Goal: Task Accomplishment & Management: Use online tool/utility

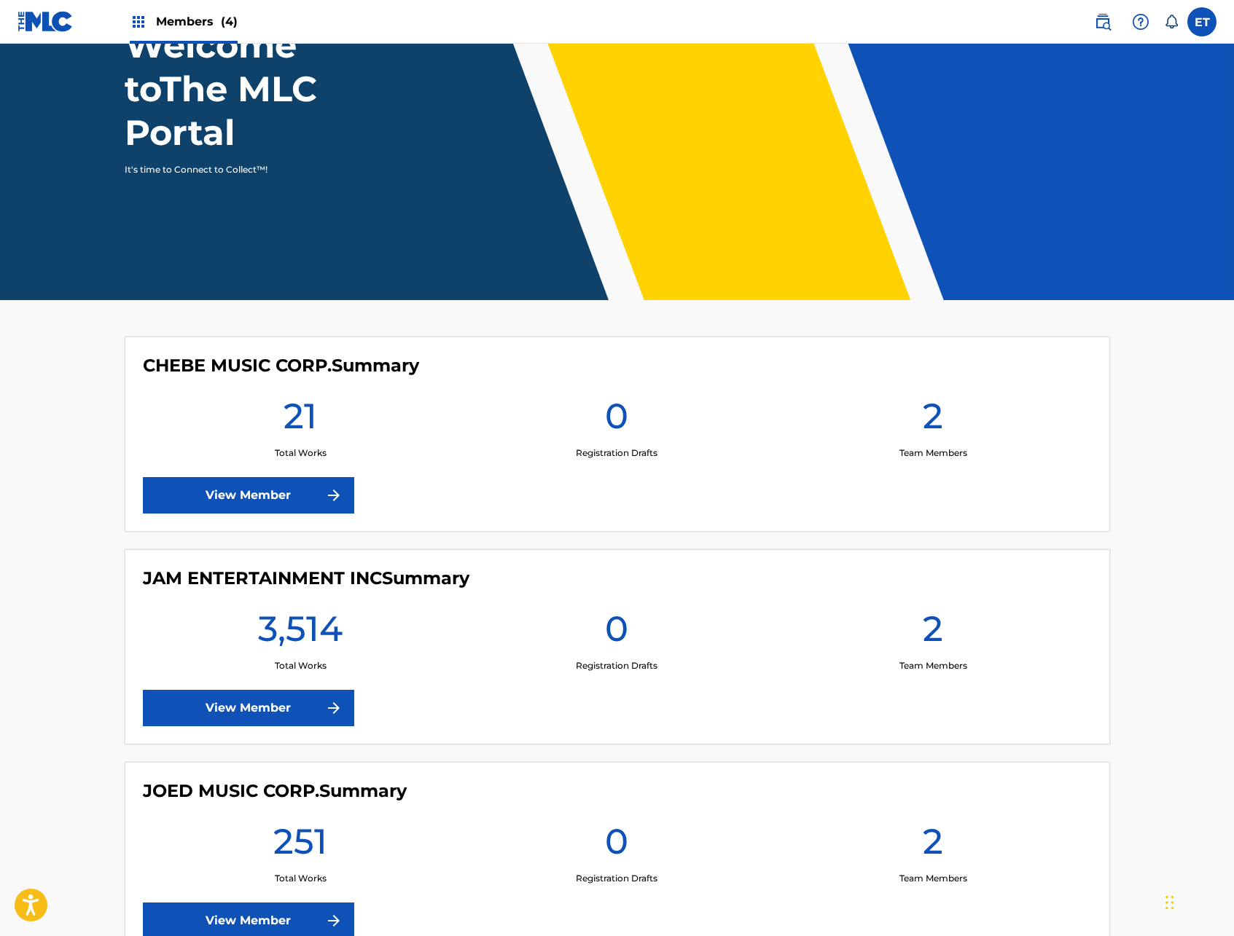
scroll to position [130, 0]
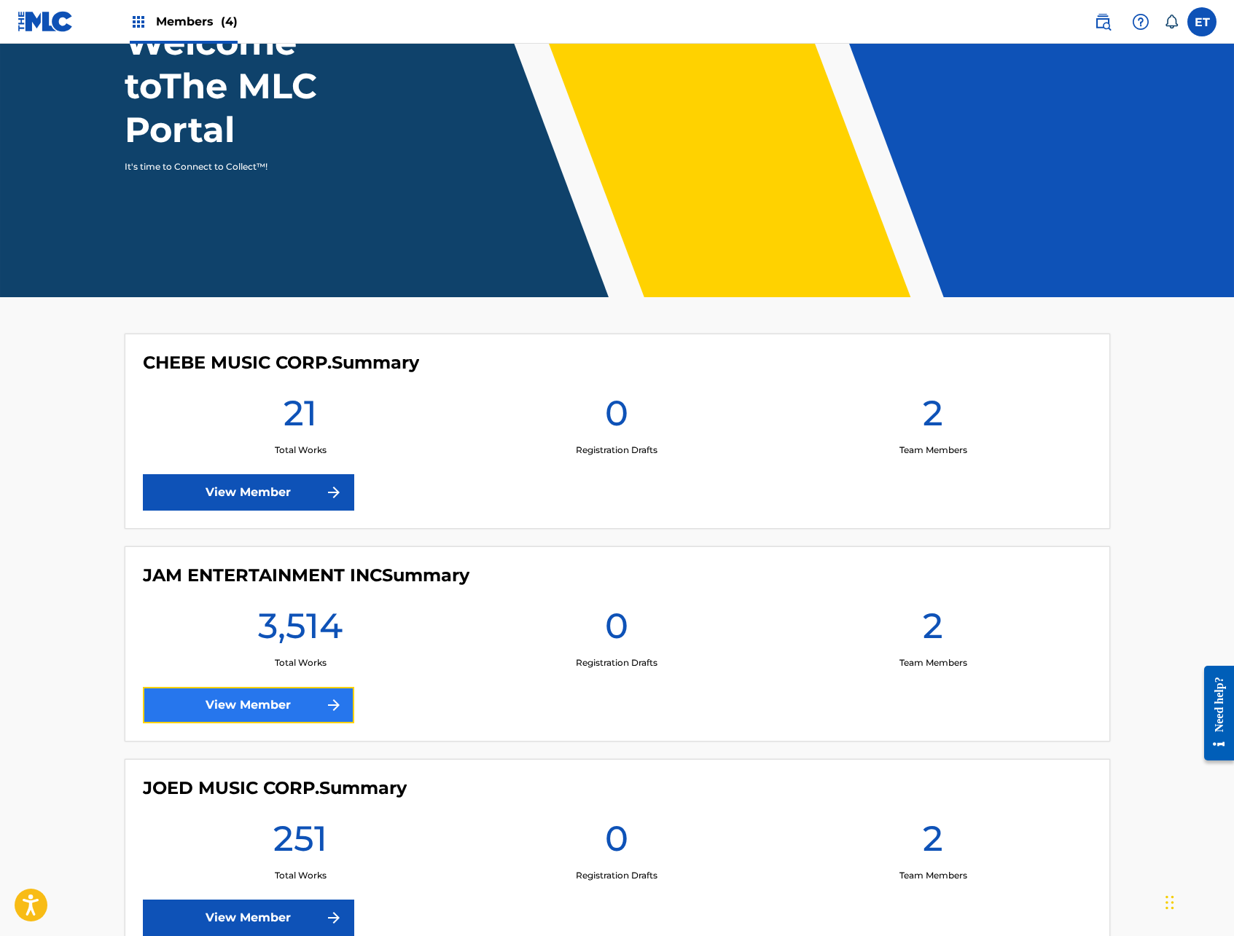
click at [278, 705] on link "View Member" at bounding box center [248, 705] width 211 height 36
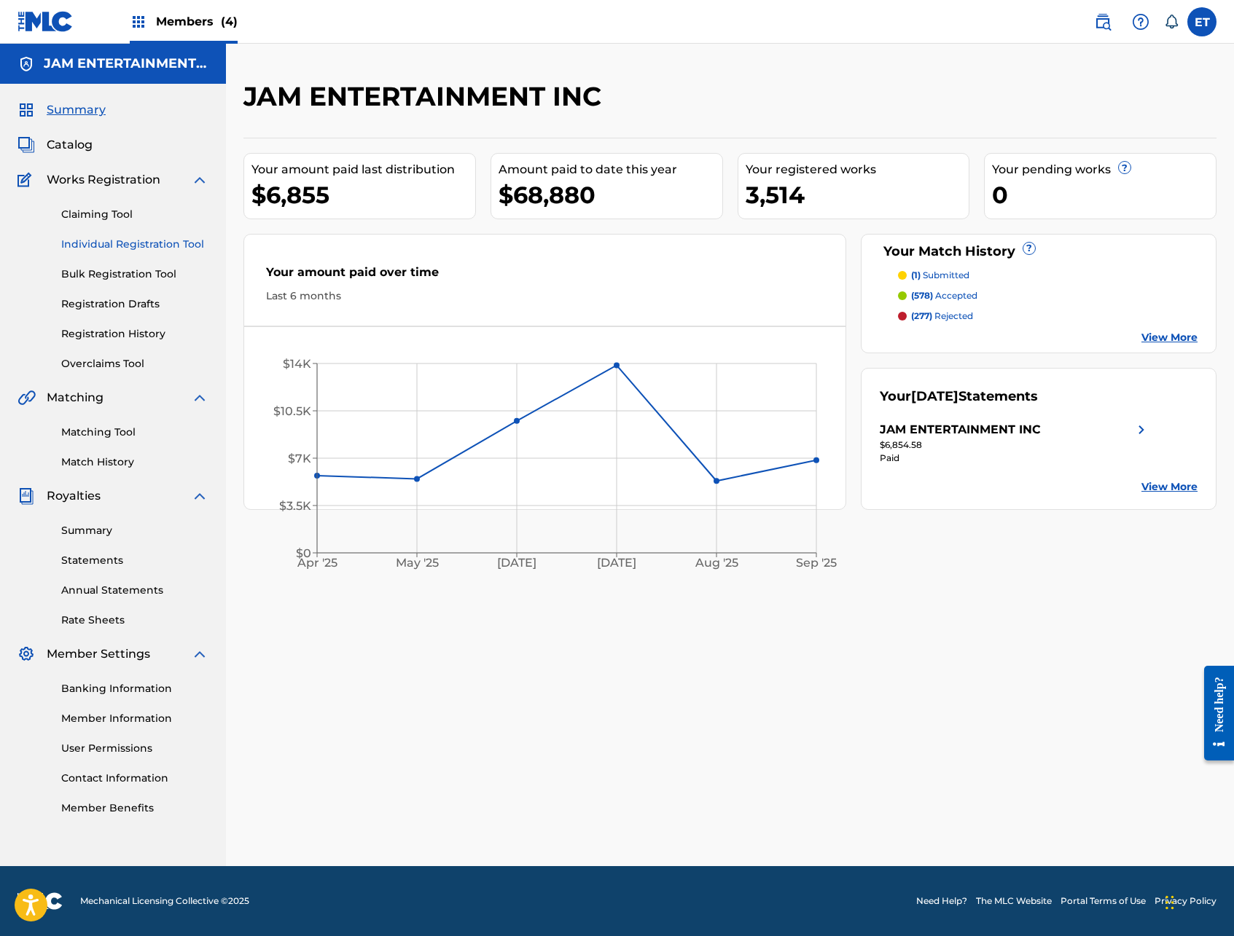
click at [95, 247] on link "Individual Registration Tool" at bounding box center [134, 244] width 147 height 15
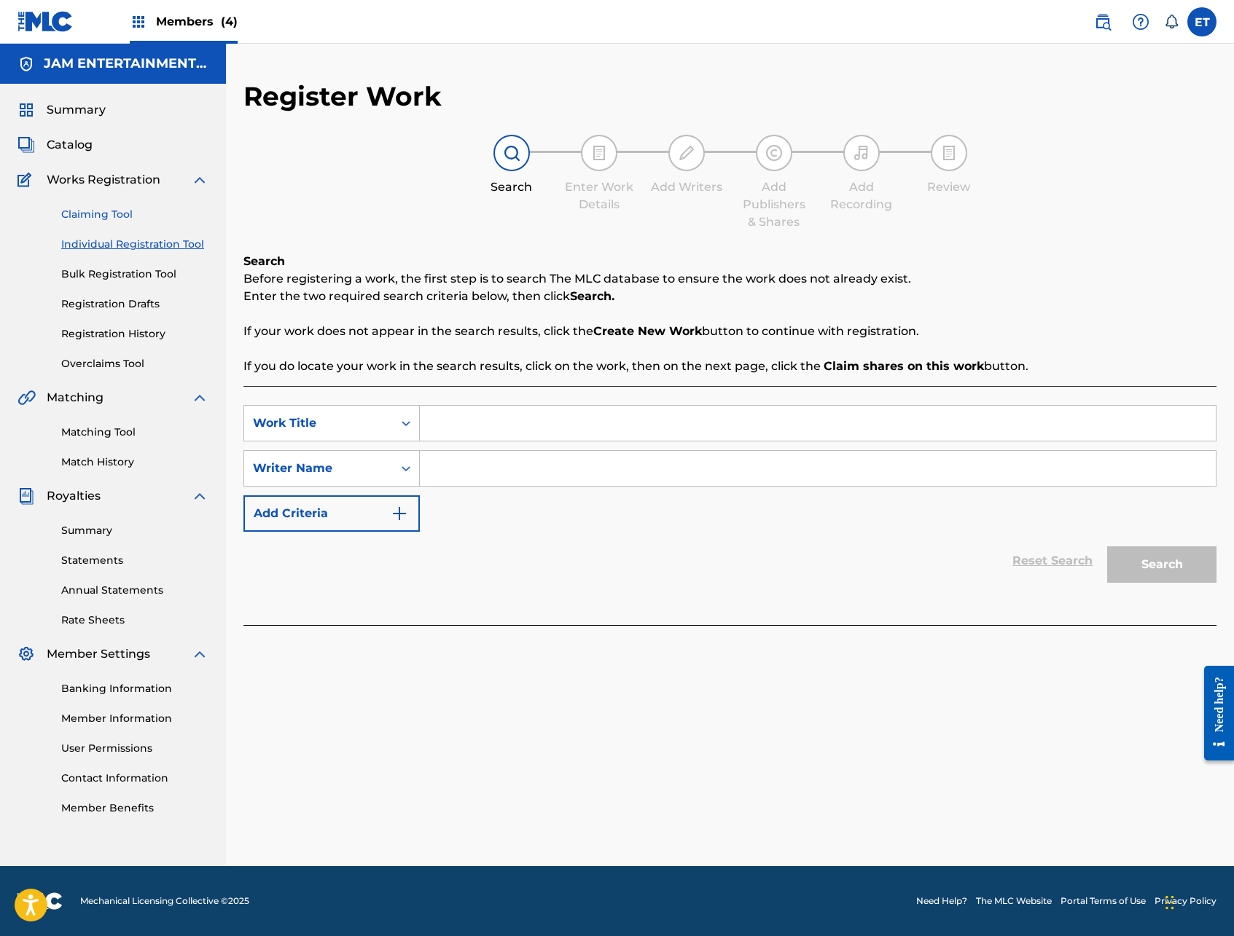
click at [95, 211] on link "Claiming Tool" at bounding box center [134, 214] width 147 height 15
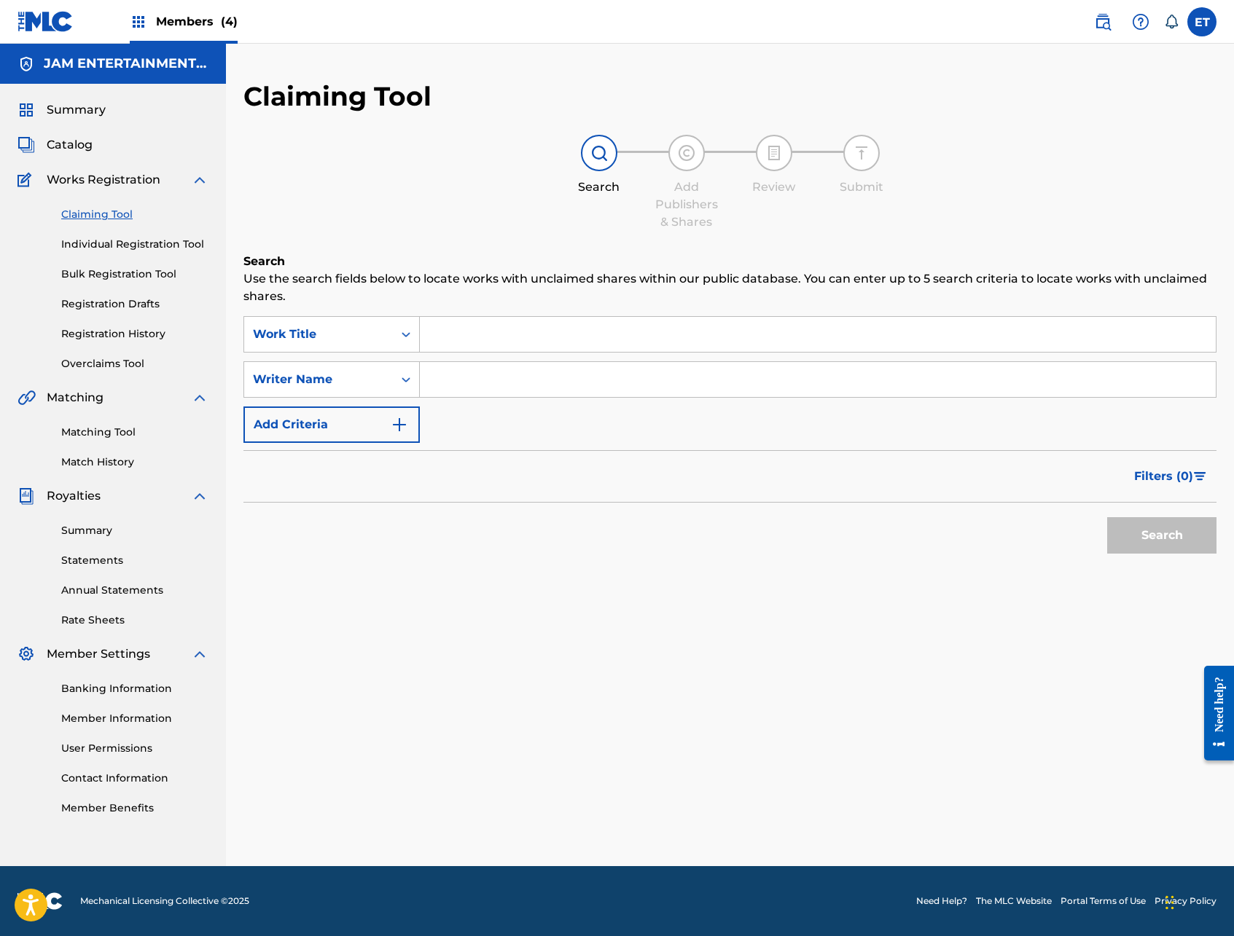
click at [507, 333] on input "Search Form" at bounding box center [818, 334] width 796 height 35
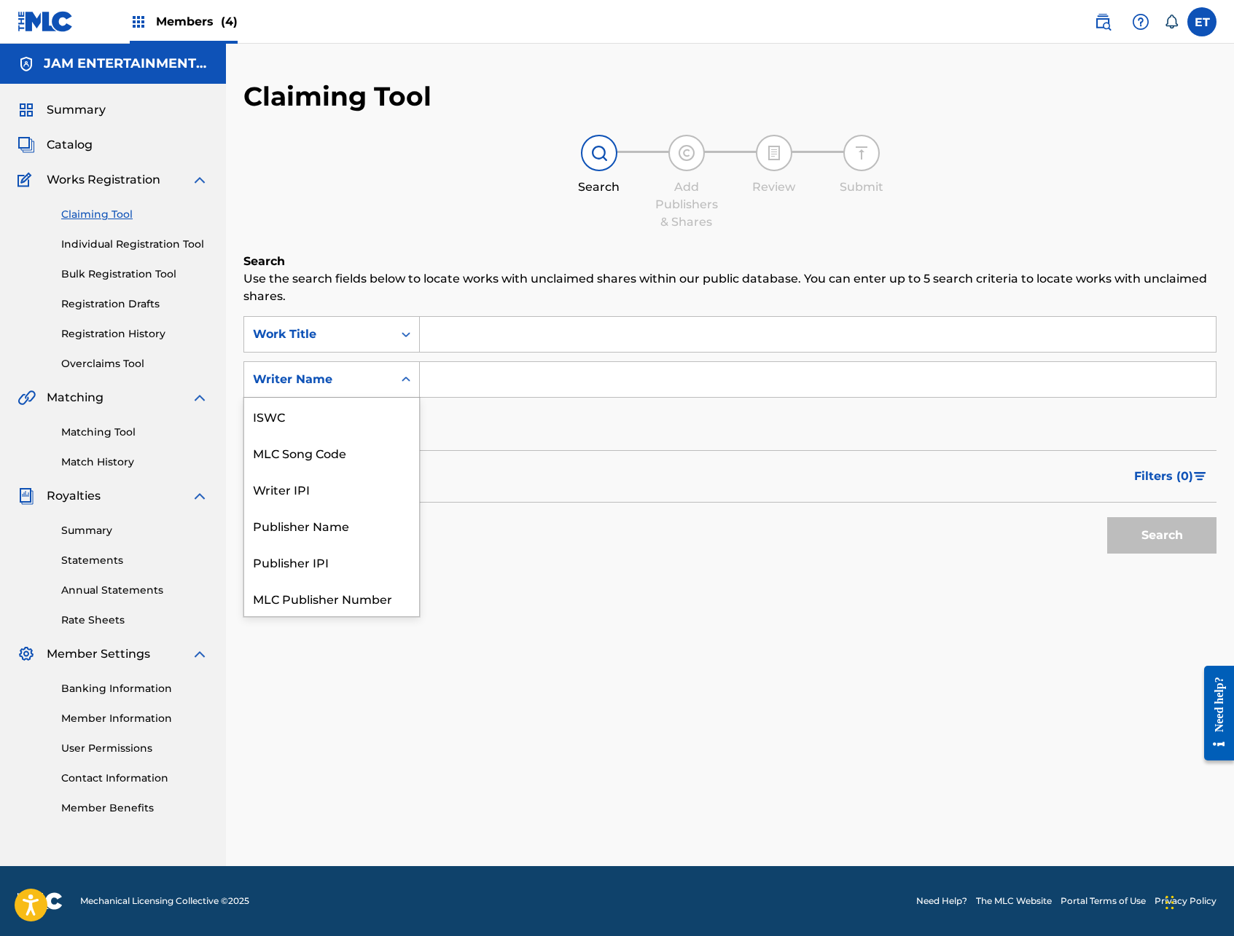
scroll to position [36, 0]
click at [572, 384] on input "Search Form" at bounding box center [818, 379] width 796 height 35
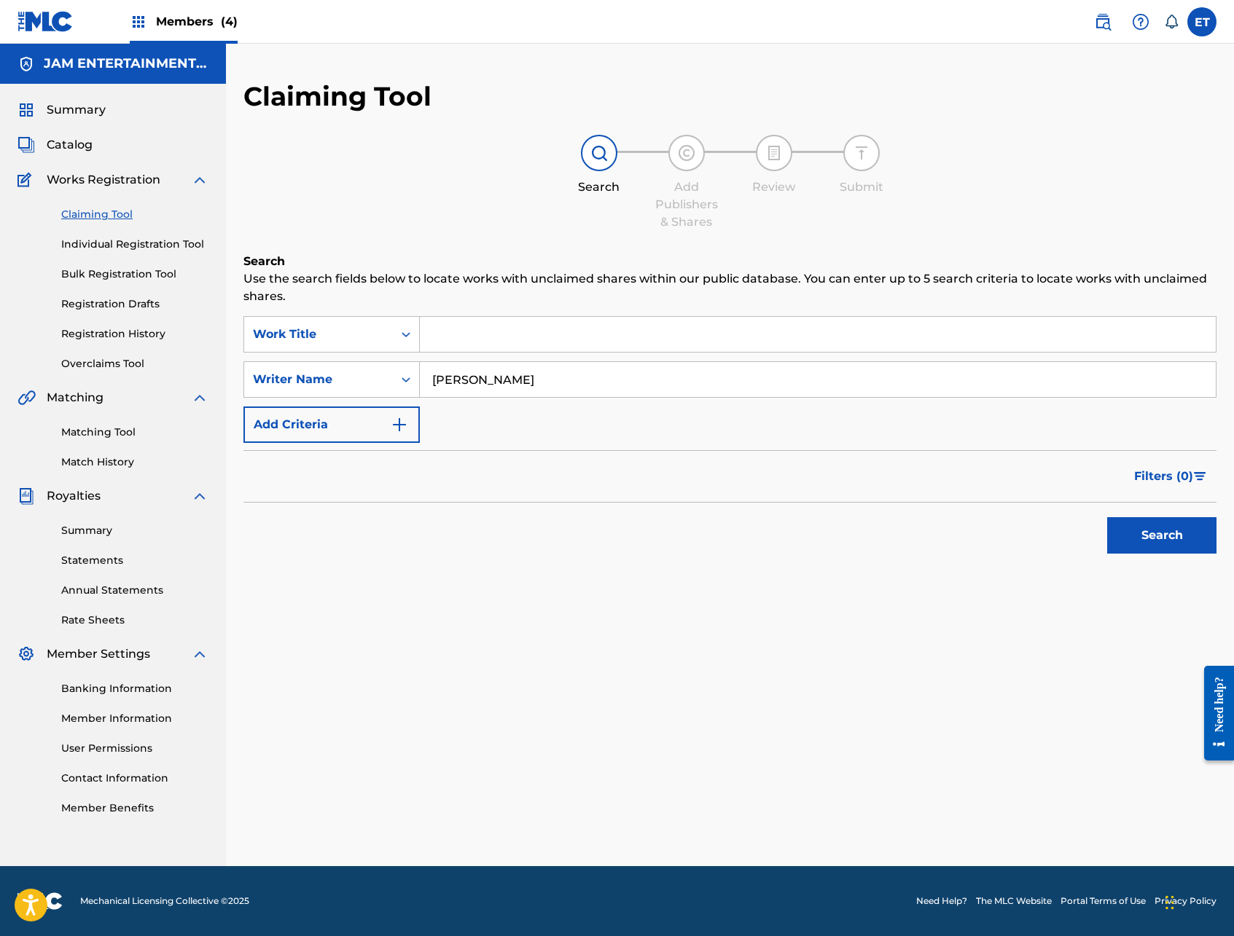
type input "[PERSON_NAME]"
click at [1107, 517] on button "Search" at bounding box center [1161, 535] width 109 height 36
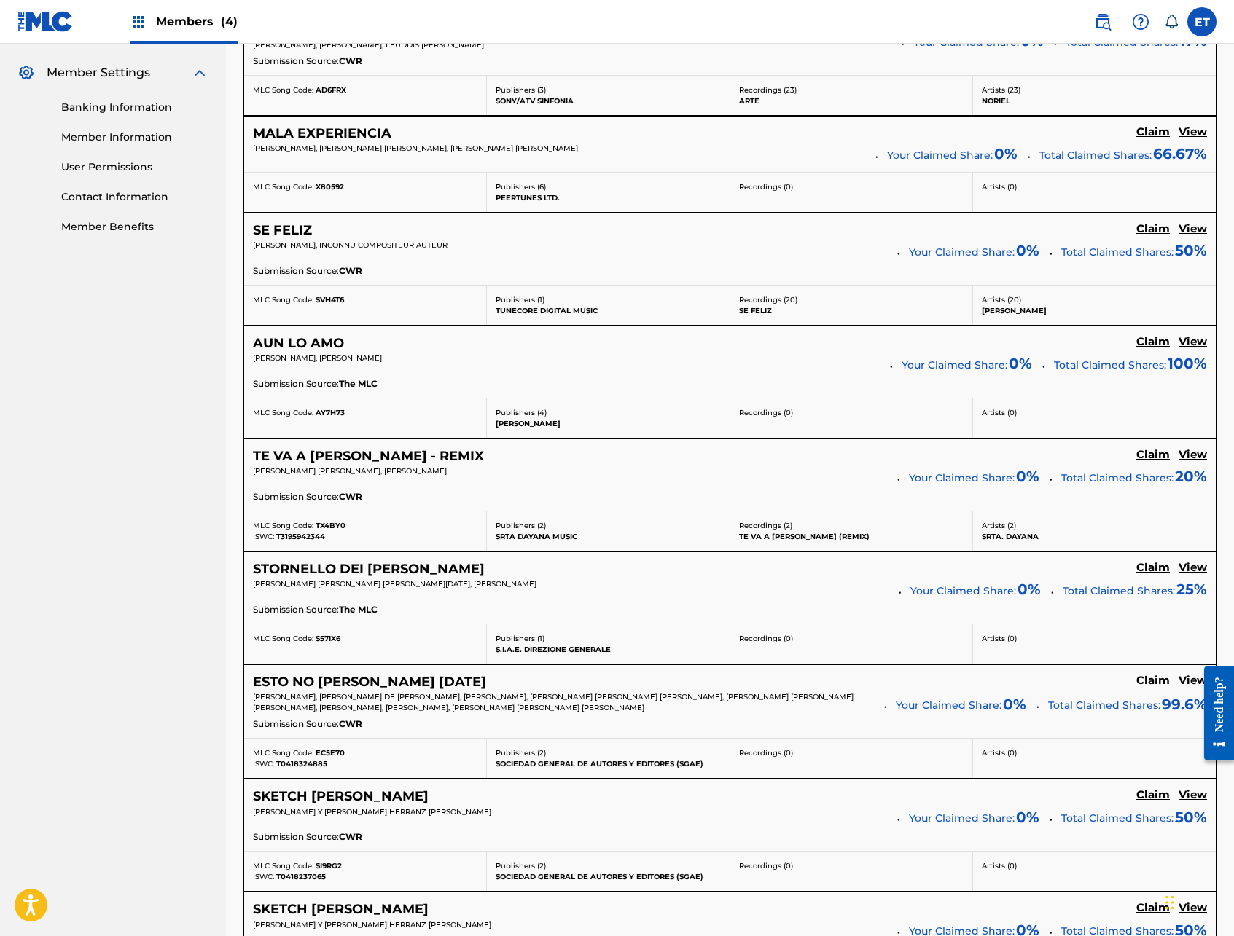
scroll to position [0, 0]
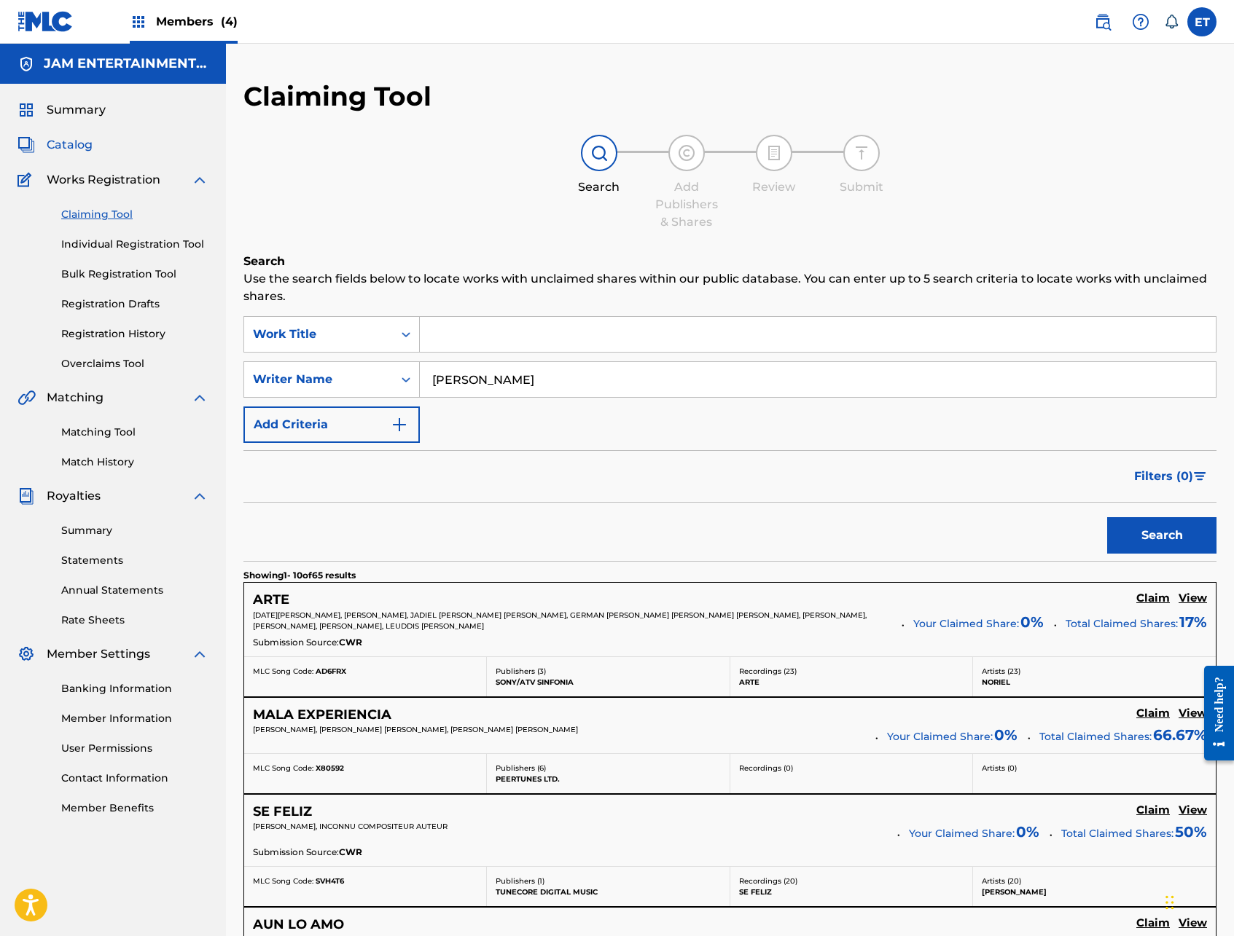
click at [70, 139] on span "Catalog" at bounding box center [70, 144] width 46 height 17
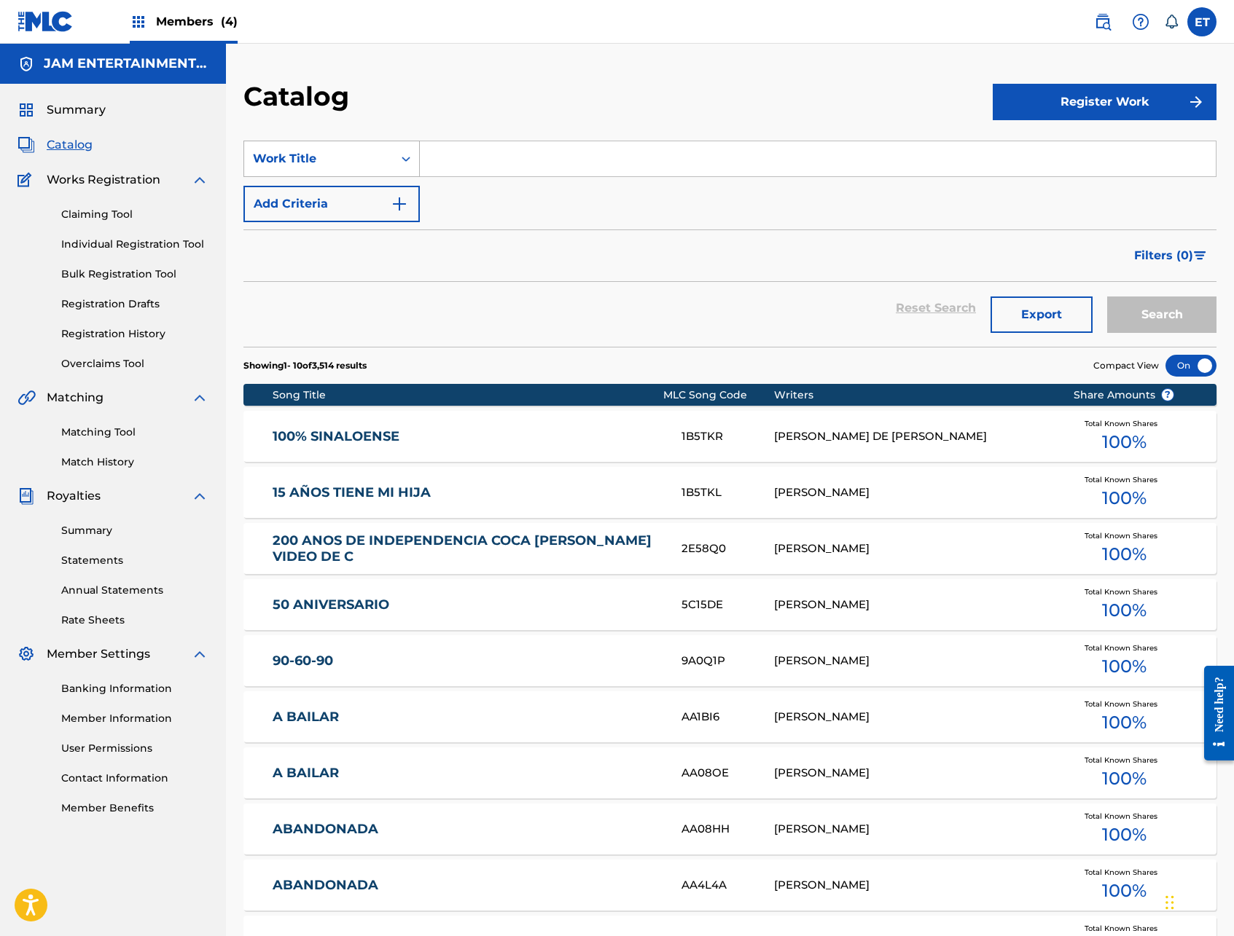
click at [396, 165] on div "Search Form" at bounding box center [406, 159] width 26 height 26
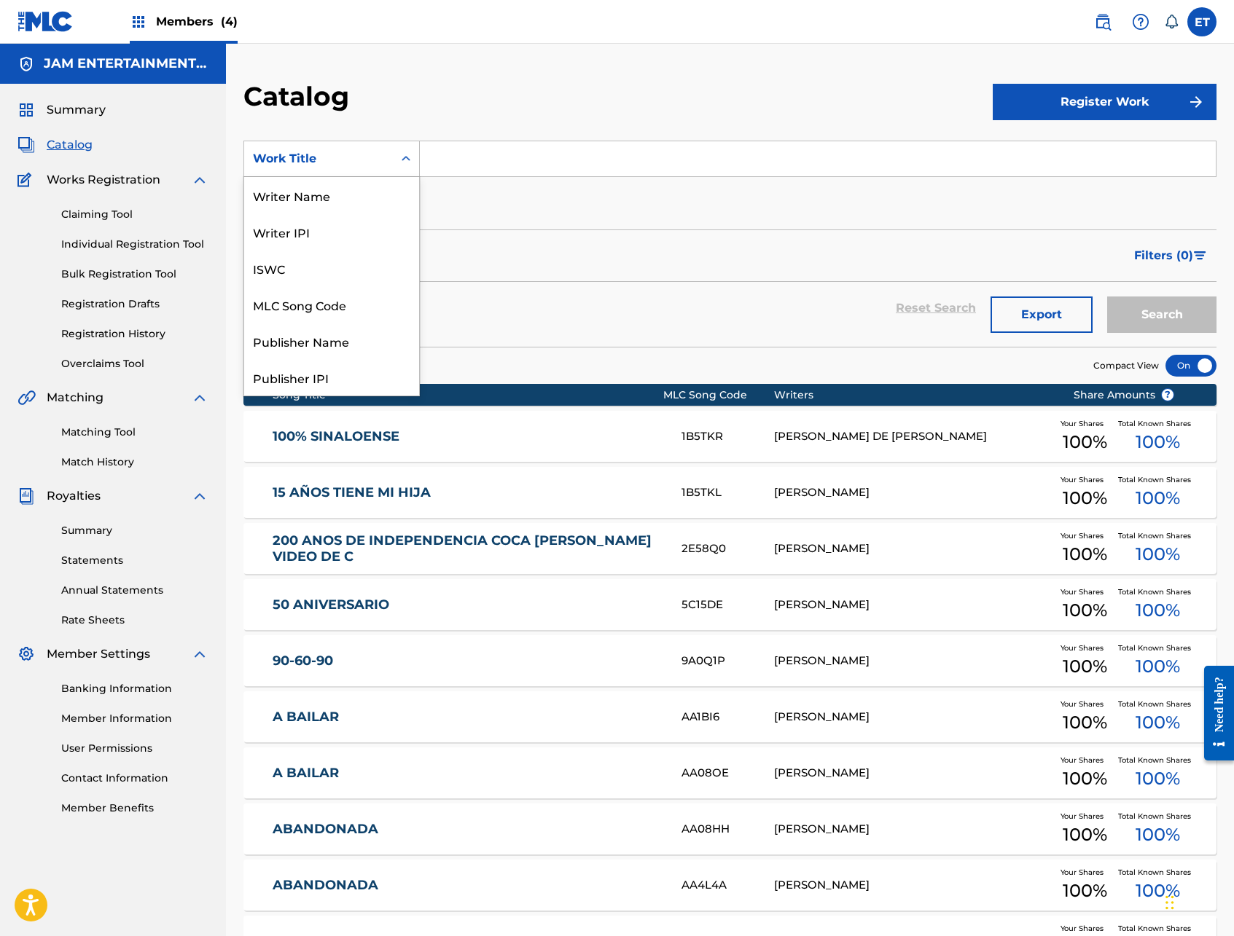
scroll to position [219, 0]
click at [310, 306] on div "Artist" at bounding box center [331, 304] width 175 height 36
click at [386, 157] on div "Artist" at bounding box center [318, 159] width 149 height 28
click at [319, 236] on div "Writer Name" at bounding box center [331, 232] width 175 height 36
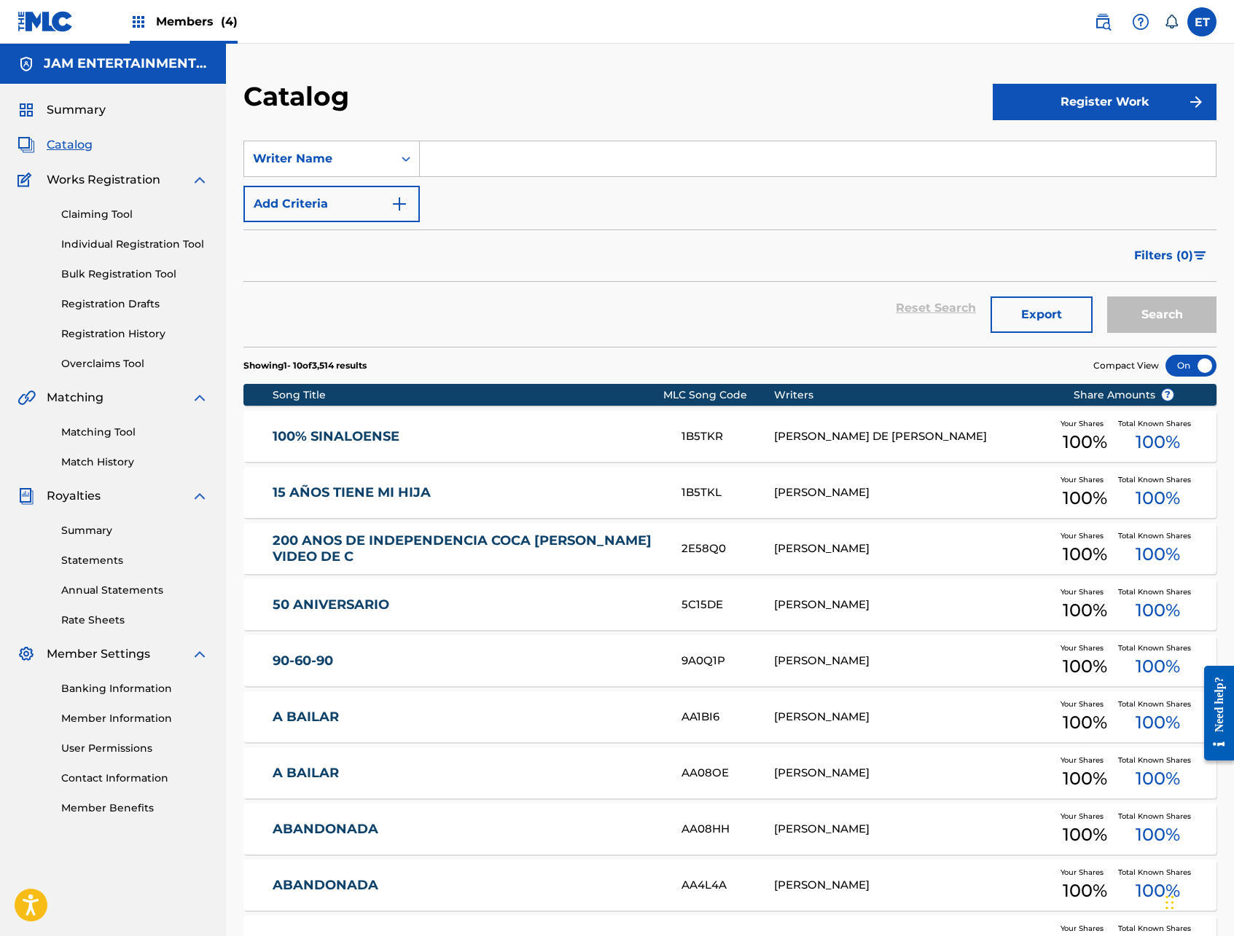
click at [515, 161] on input "Search Form" at bounding box center [818, 158] width 796 height 35
type input "MODESTO ALVARO"
click at [1107, 297] on button "Search" at bounding box center [1161, 315] width 109 height 36
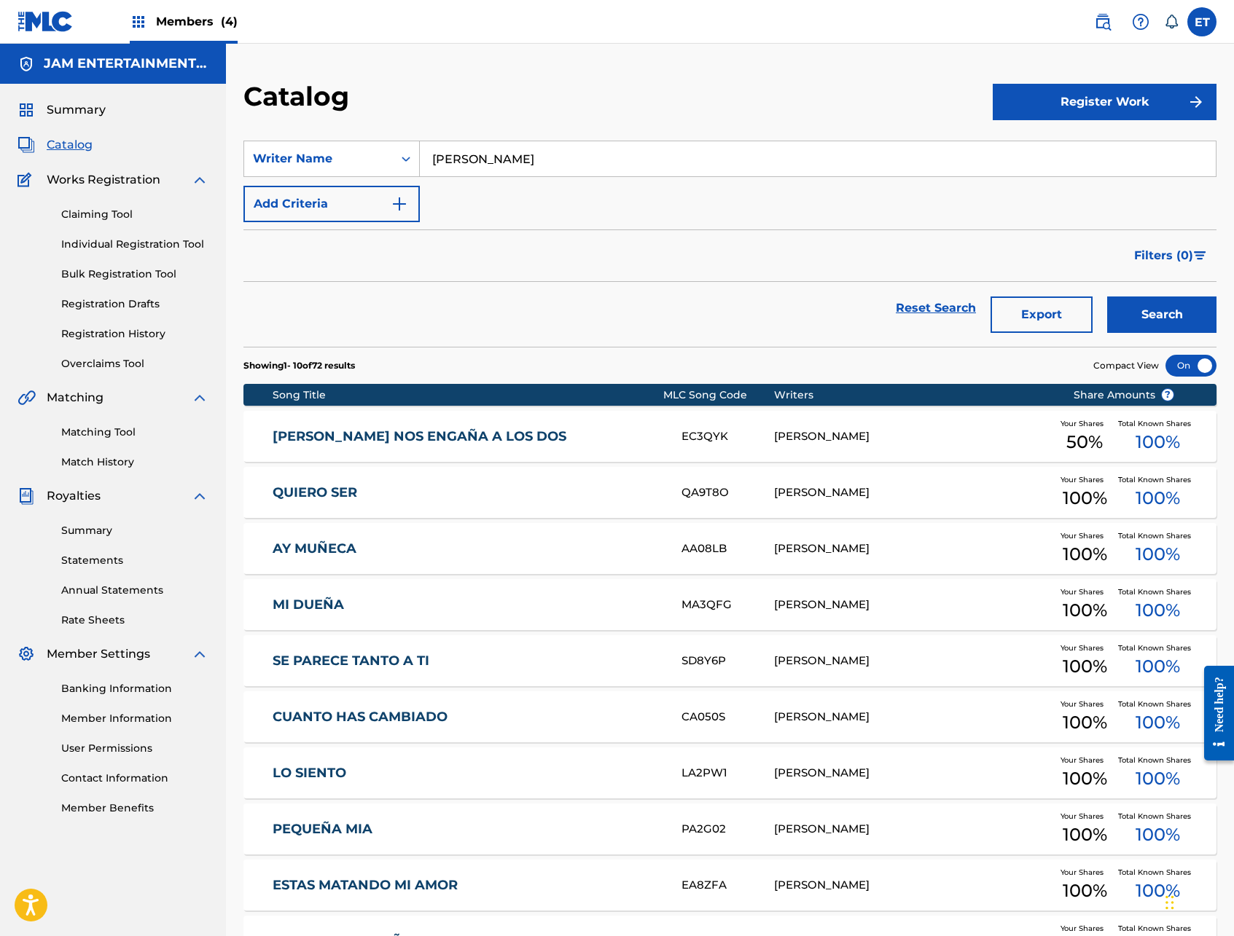
click at [1189, 372] on div at bounding box center [1190, 366] width 51 height 22
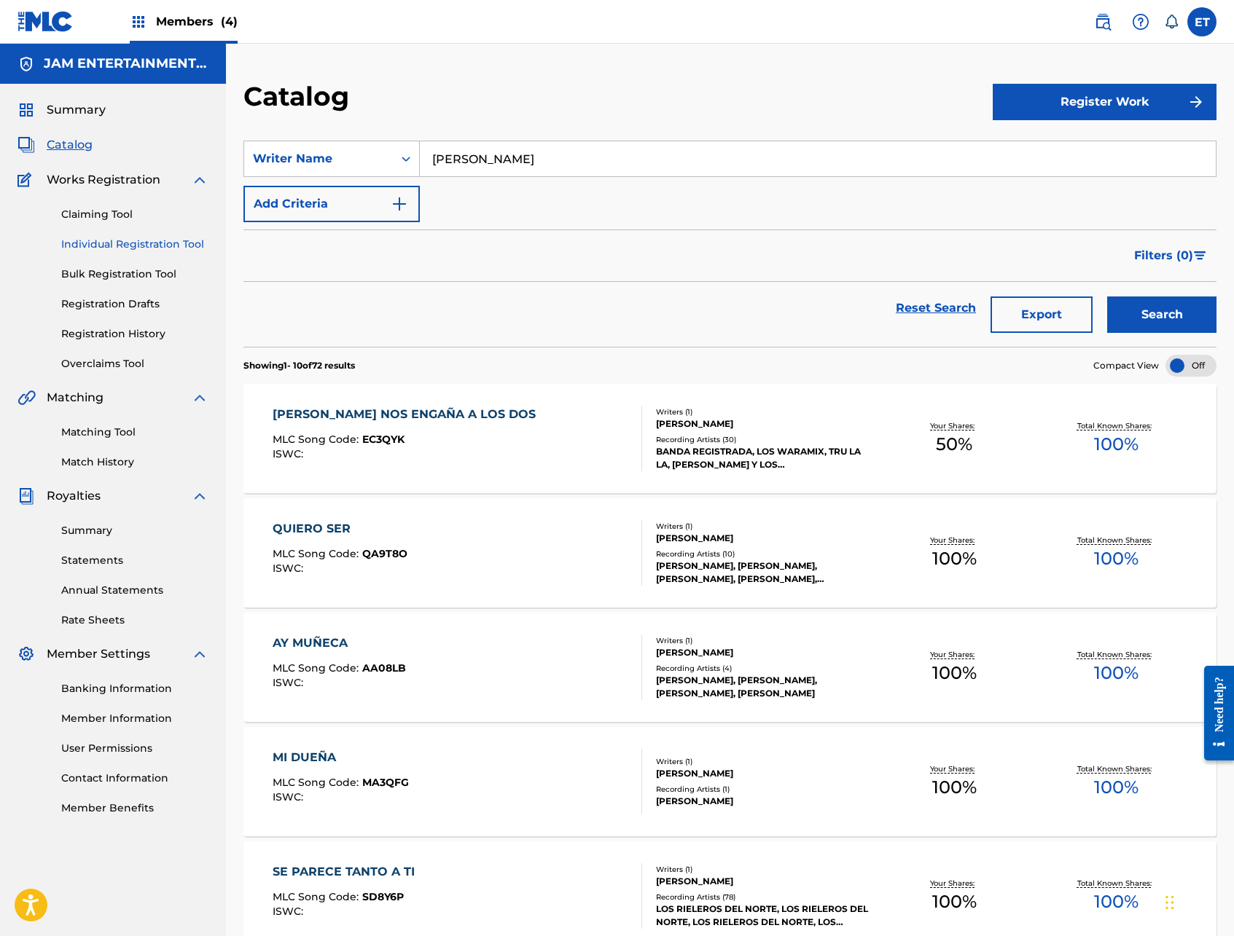
click at [113, 240] on link "Individual Registration Tool" at bounding box center [134, 244] width 147 height 15
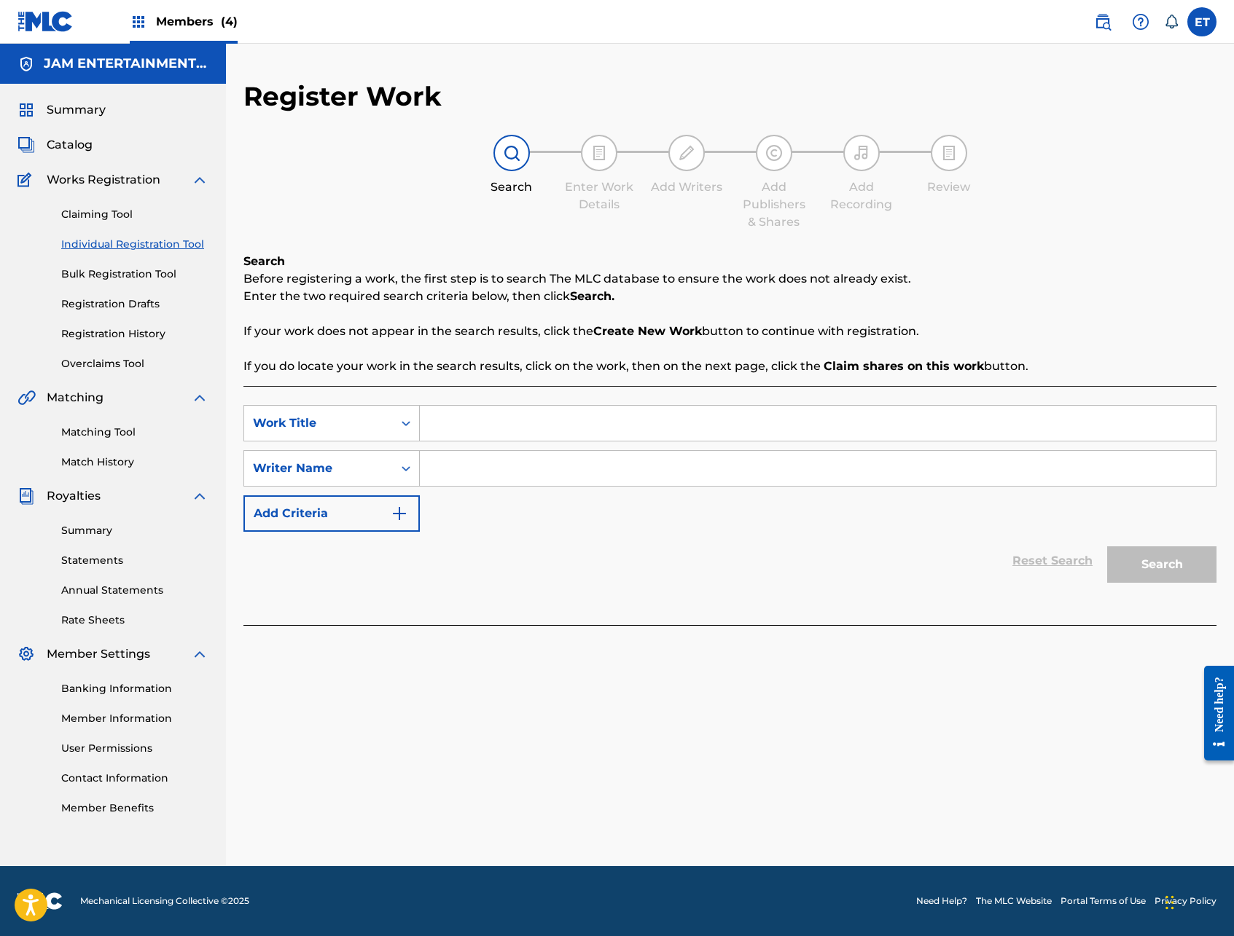
click at [517, 409] on input "Search Form" at bounding box center [818, 423] width 796 height 35
type input "PARA OLVIDARME DE TI"
type input "ALVARO"
click at [1107, 547] on button "Search" at bounding box center [1161, 565] width 109 height 36
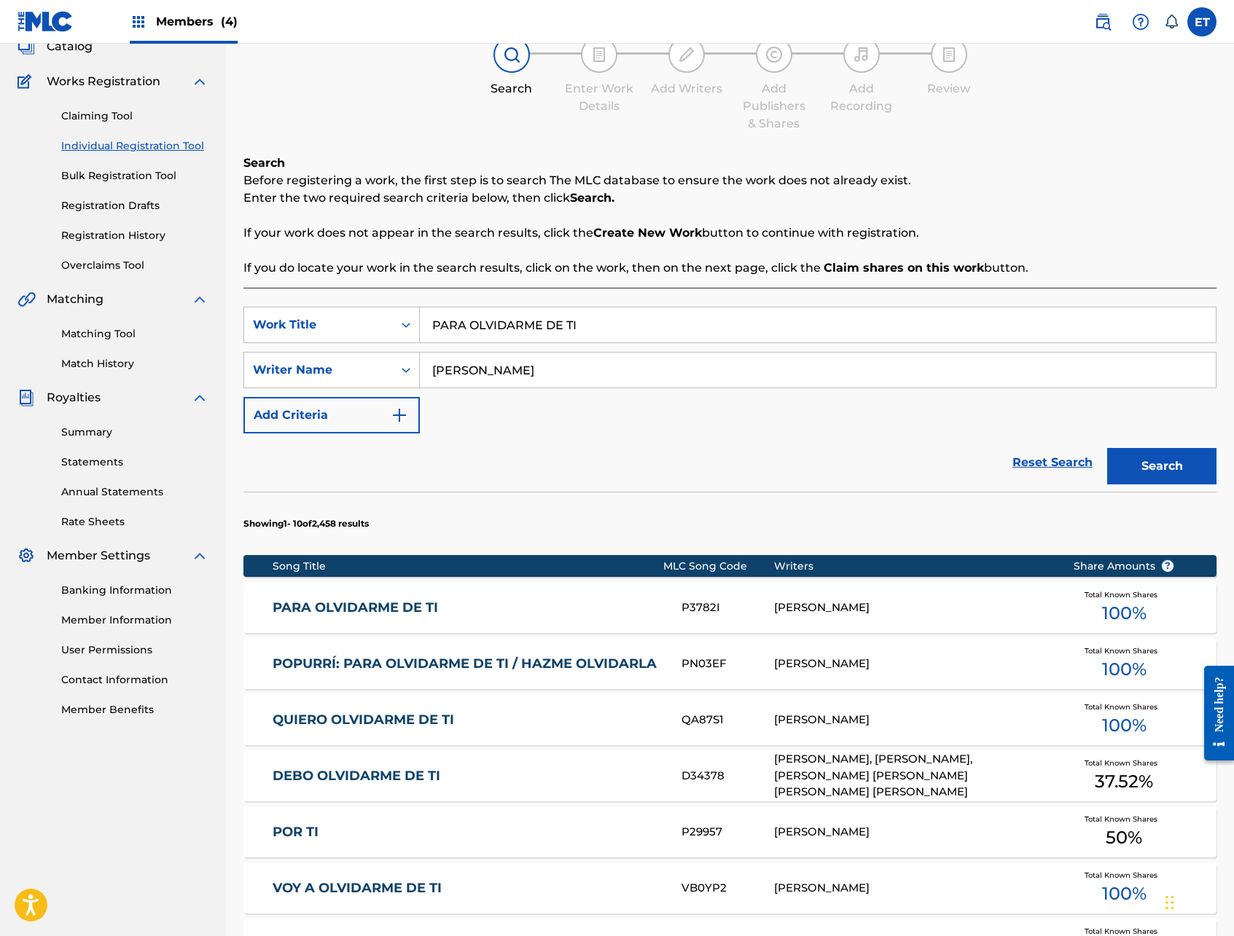
scroll to position [103, 0]
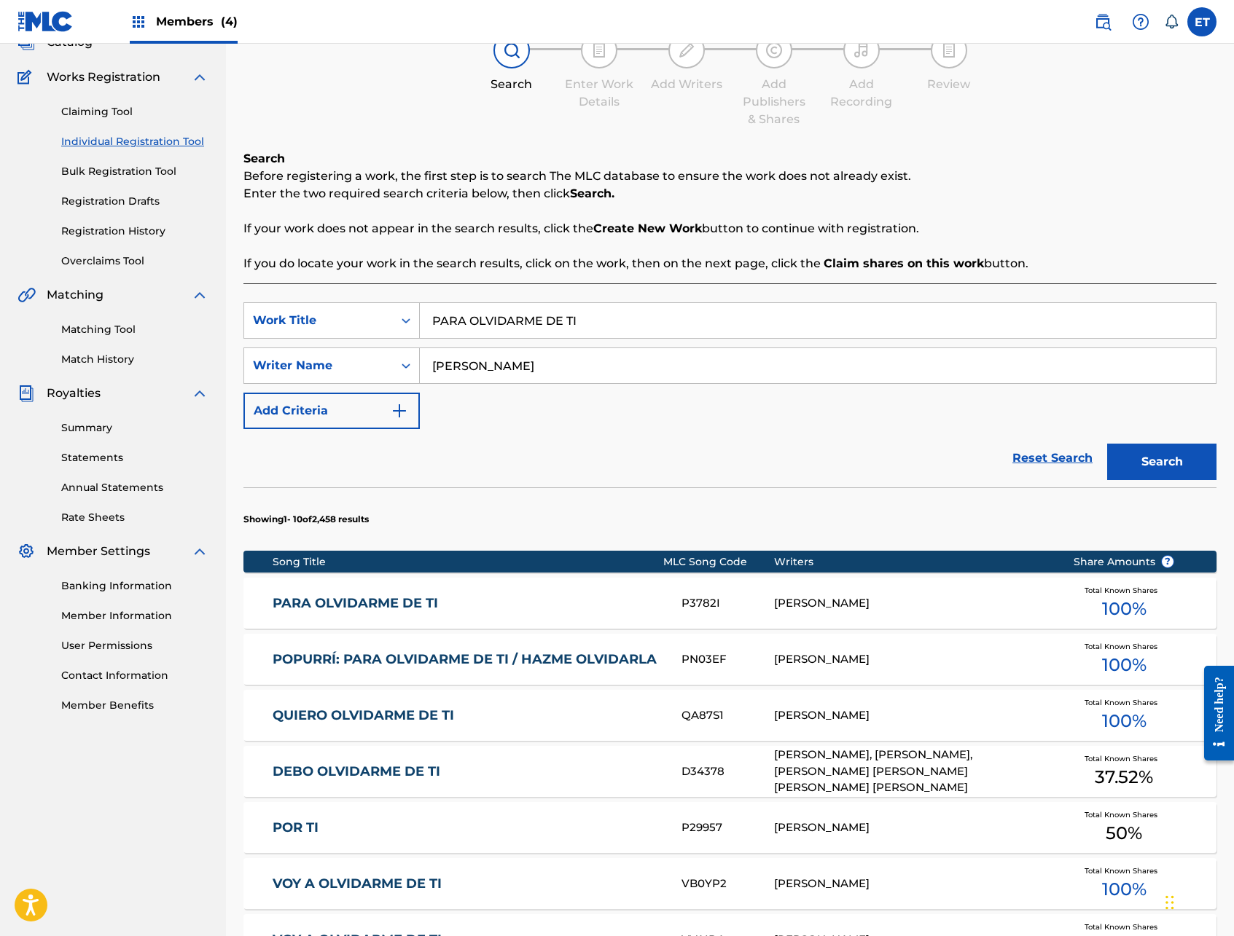
click at [385, 613] on div "PARA OLVIDARME DE TI P3782I MODESTO ALVARO TORRES Total Known Shares 100 %" at bounding box center [729, 603] width 973 height 51
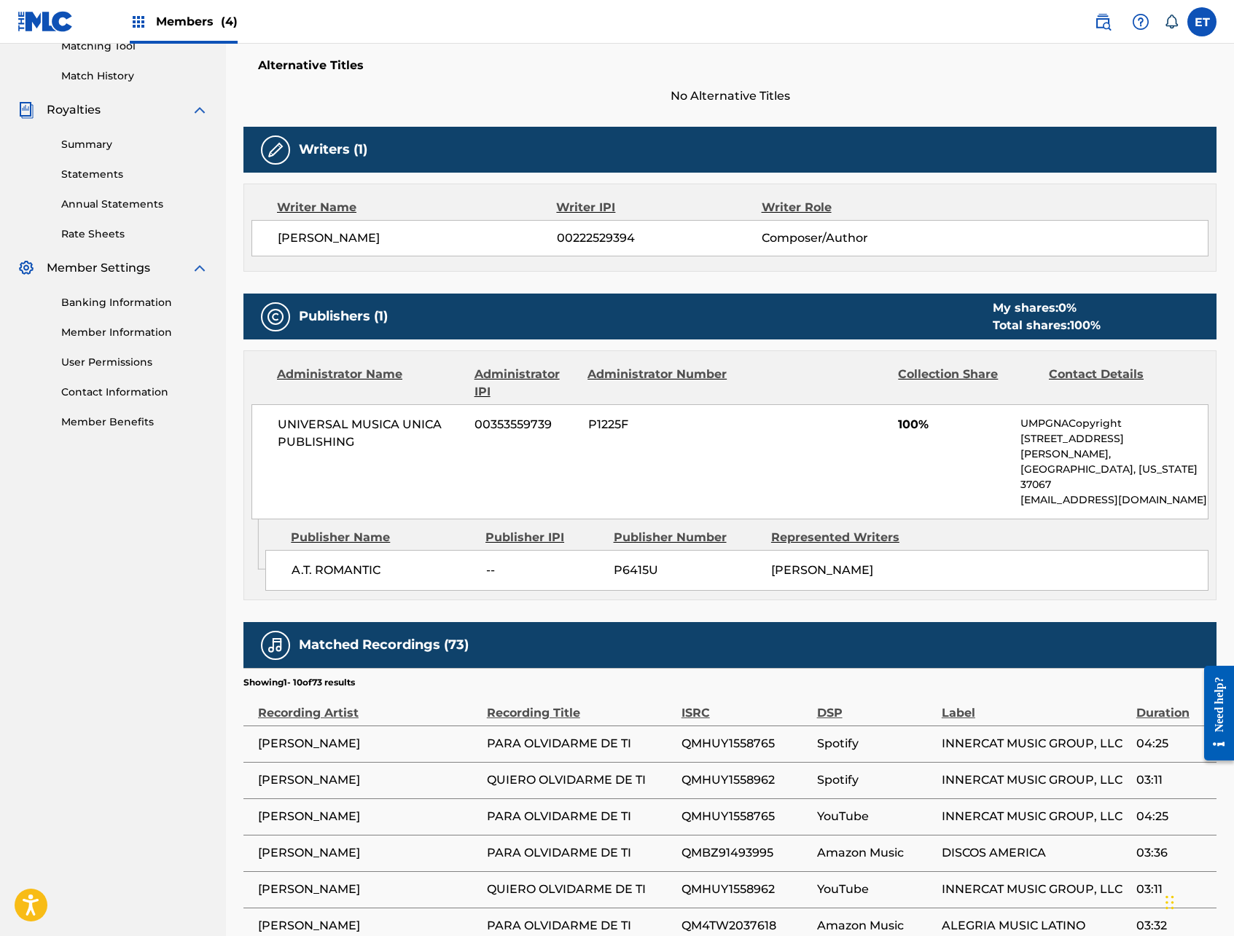
scroll to position [421, 0]
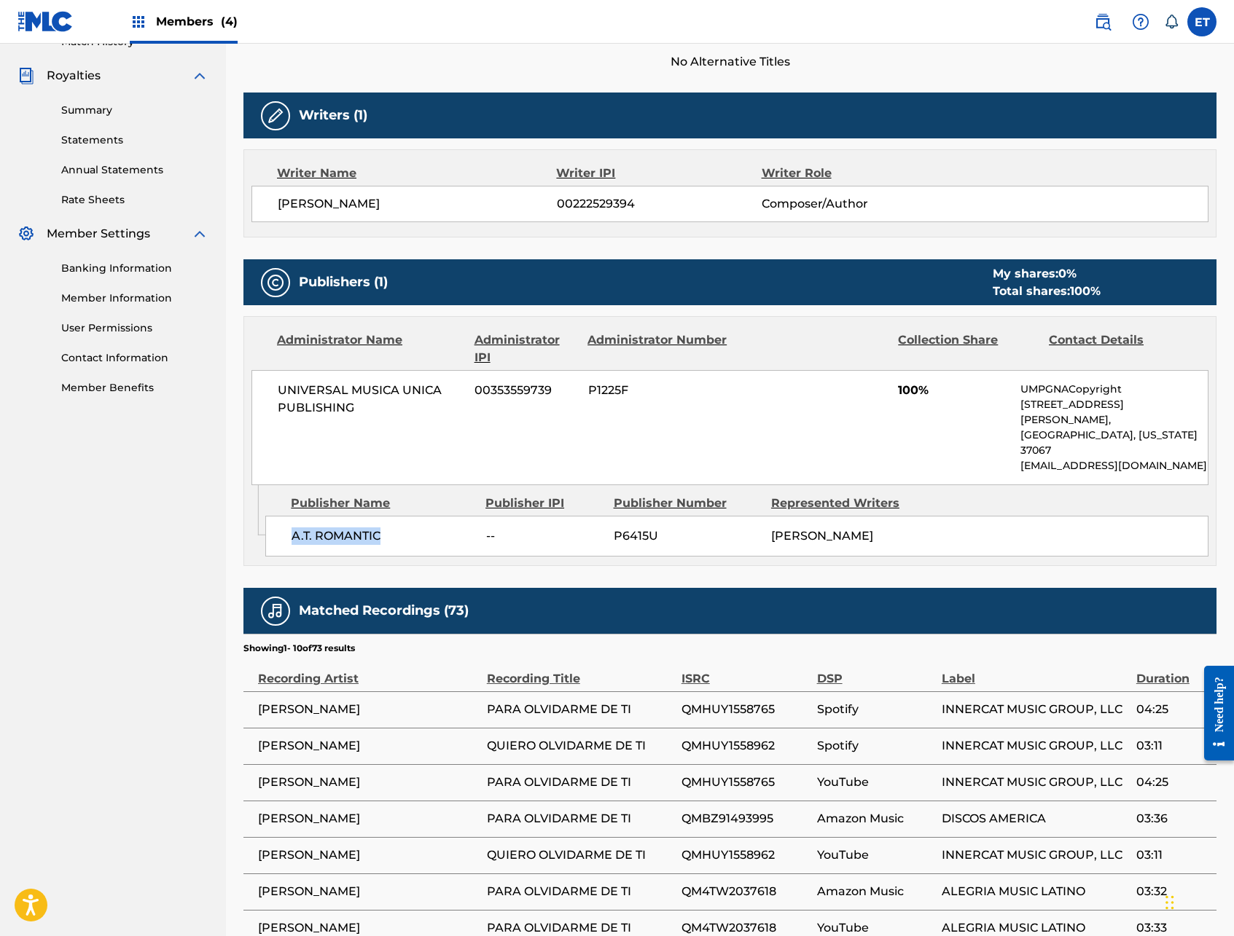
drag, startPoint x: 292, startPoint y: 504, endPoint x: 404, endPoint y: 498, distance: 113.1
click at [404, 528] on span "A.T. ROMANTIC" at bounding box center [383, 536] width 183 height 17
copy span "A.T. ROMANTIC"
